Goal: Transaction & Acquisition: Purchase product/service

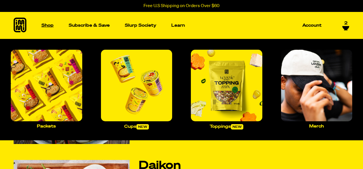
click at [50, 24] on p "Shop" at bounding box center [47, 25] width 12 height 4
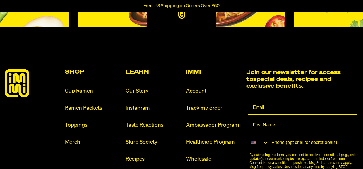
scroll to position [637, 0]
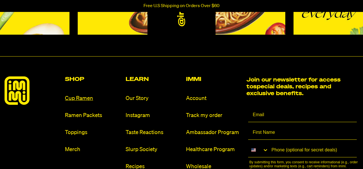
click at [96, 99] on link "Cup Ramen" at bounding box center [93, 98] width 56 height 8
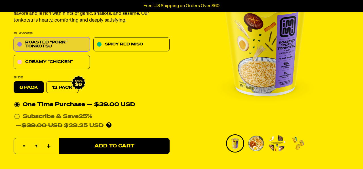
scroll to position [84, 0]
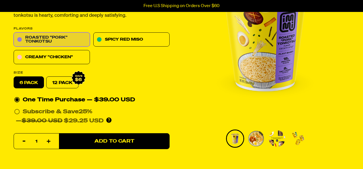
click at [65, 47] on link "Roasted "Pork" Tonkotsu" at bounding box center [52, 40] width 76 height 14
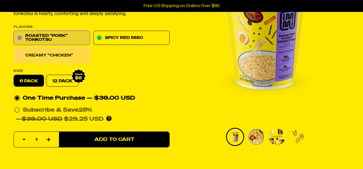
scroll to position [89, 0]
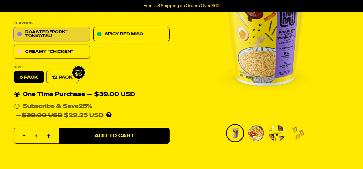
click at [67, 83] on link "12 Pack" at bounding box center [62, 77] width 32 height 12
radio input "false"
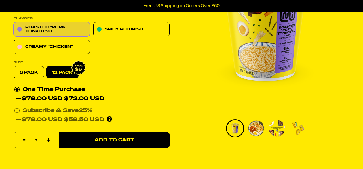
scroll to position [97, 0]
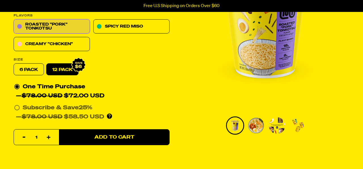
click at [67, 75] on link "12 Pack" at bounding box center [62, 70] width 32 height 12
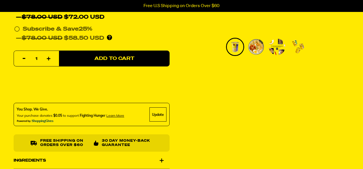
scroll to position [179, 0]
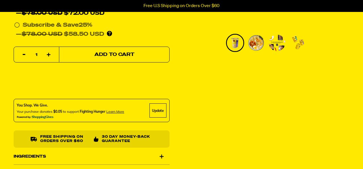
click at [80, 63] on button "Add to Cart" at bounding box center [114, 55] width 111 height 16
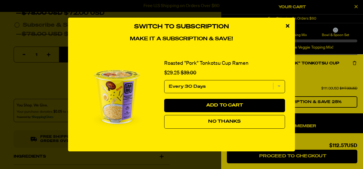
click at [193, 127] on button "No Thanks" at bounding box center [224, 122] width 121 height 14
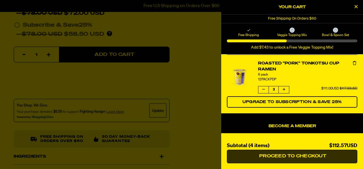
click at [248, 158] on button "Proceed to Checkout" at bounding box center [292, 156] width 130 height 14
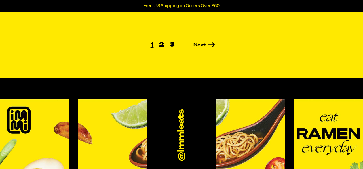
scroll to position [506, 0]
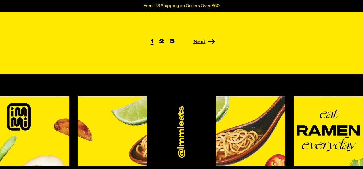
click at [196, 44] on link "Next" at bounding box center [196, 42] width 38 height 5
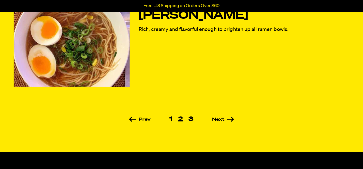
scroll to position [430, 0]
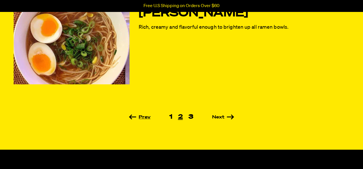
click at [138, 118] on link "Prev" at bounding box center [147, 117] width 37 height 5
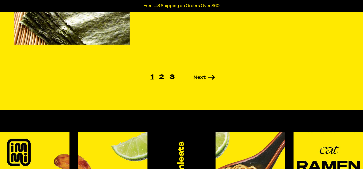
scroll to position [471, 0]
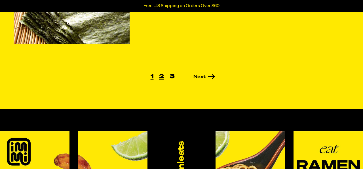
click at [161, 80] on link "2" at bounding box center [161, 76] width 10 height 6
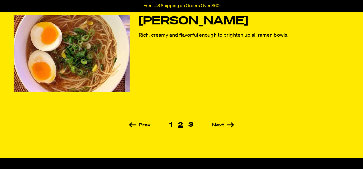
scroll to position [424, 0]
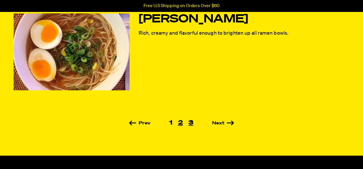
click at [189, 122] on link "3" at bounding box center [190, 123] width 11 height 6
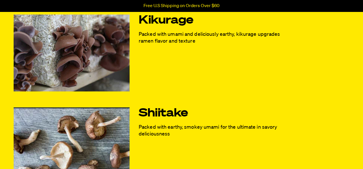
scroll to position [53, 0]
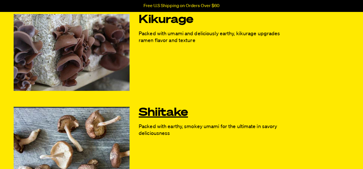
click at [187, 113] on link "Shiitake" at bounding box center [217, 113] width 157 height 12
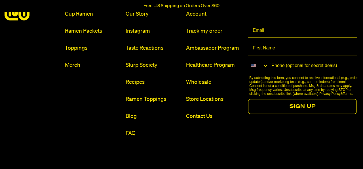
scroll to position [3054, 0]
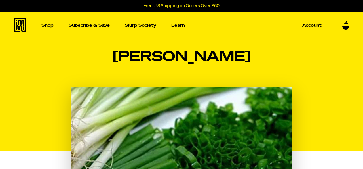
click at [347, 22] on span "4" at bounding box center [345, 23] width 3 height 5
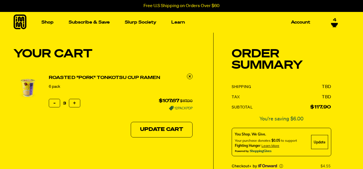
click at [333, 22] on link "4" at bounding box center [334, 23] width 7 height 10
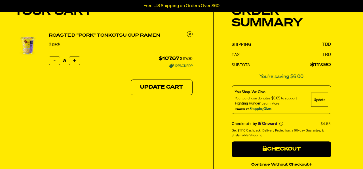
scroll to position [43, 0]
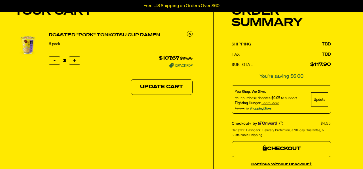
click at [286, 154] on button "Checkout" at bounding box center [282, 149] width 100 height 16
